Goal: Check status: Check status

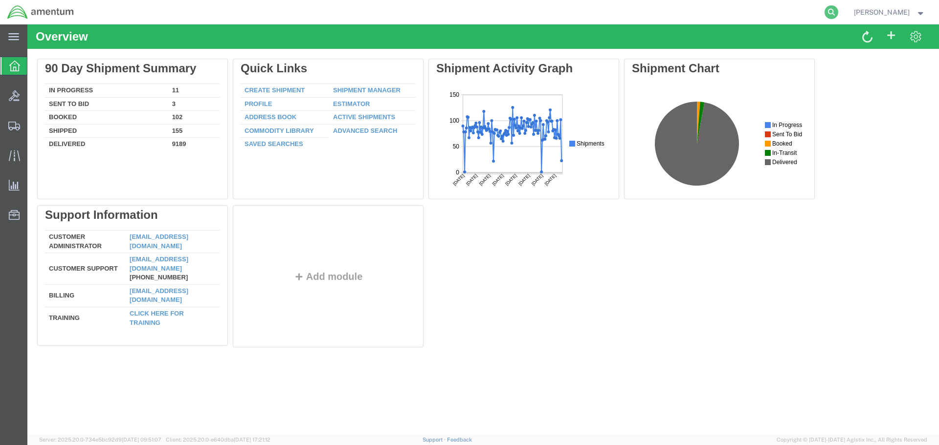
click at [838, 14] on icon at bounding box center [831, 12] width 14 height 14
paste input "56893523"
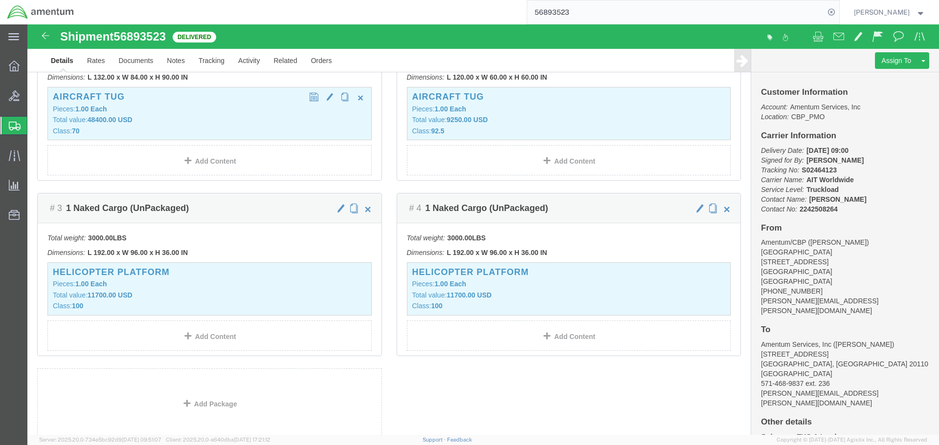
scroll to position [293, 0]
click p "Dimensions: L 192.00 x W 96.00 x H 36.00 IN"
click at [567, 10] on input "56893523" at bounding box center [675, 11] width 297 height 23
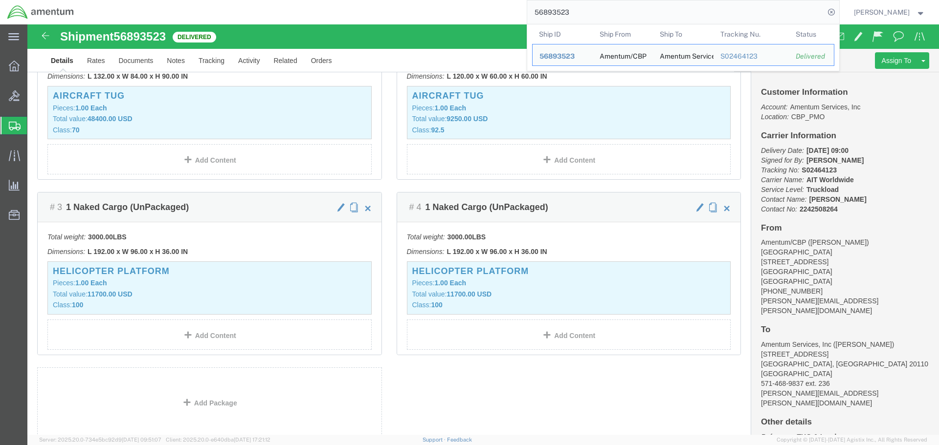
click at [567, 10] on input "56893523" at bounding box center [675, 11] width 297 height 23
paste input "18739"
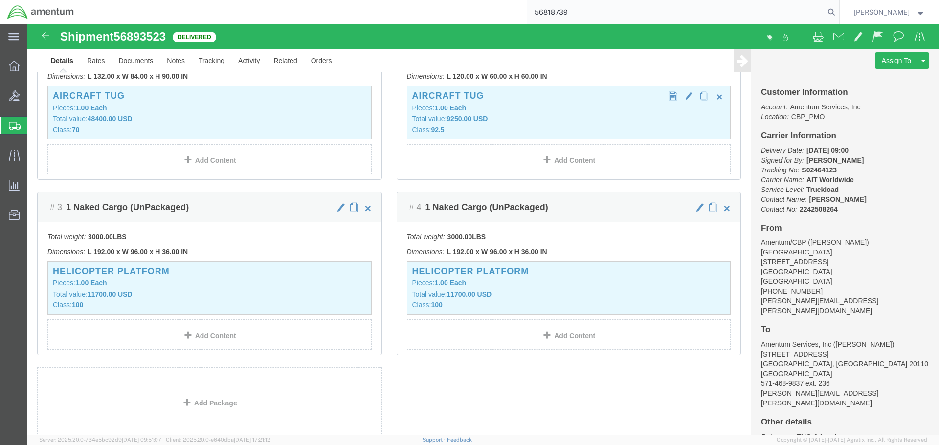
type input "56818739"
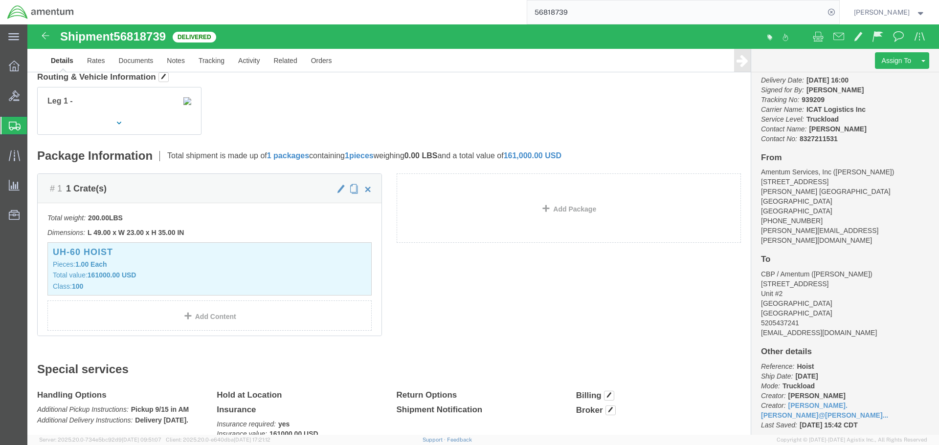
scroll to position [71, 0]
drag, startPoint x: 728, startPoint y: 252, endPoint x: 803, endPoint y: 271, distance: 77.3
click address "CBP / Amentum ([PERSON_NAME]) [STREET_ADDRESS] 5205437241 [EMAIL_ADDRESS][DOMAI…"
copy address "[STREET_ADDRESS]"
